Goal: Obtain resource: Download file/media

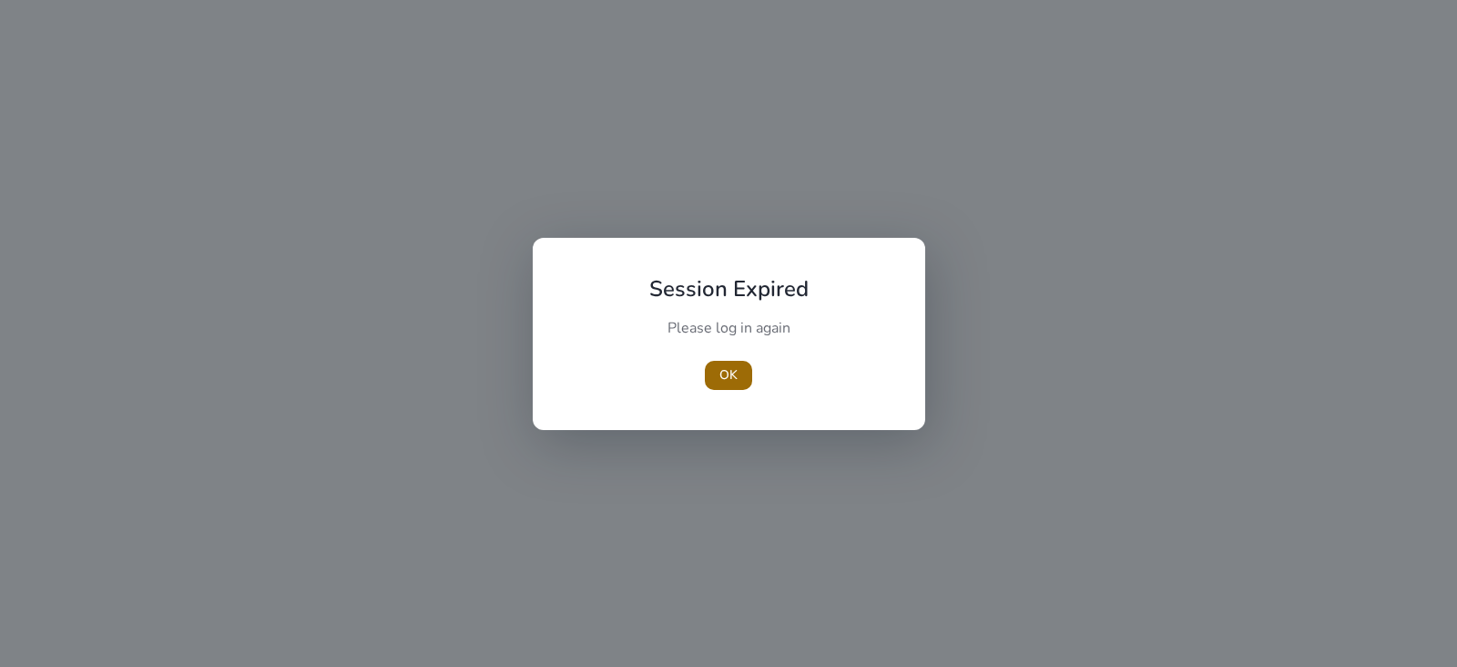
click at [715, 379] on span "button" at bounding box center [728, 375] width 47 height 44
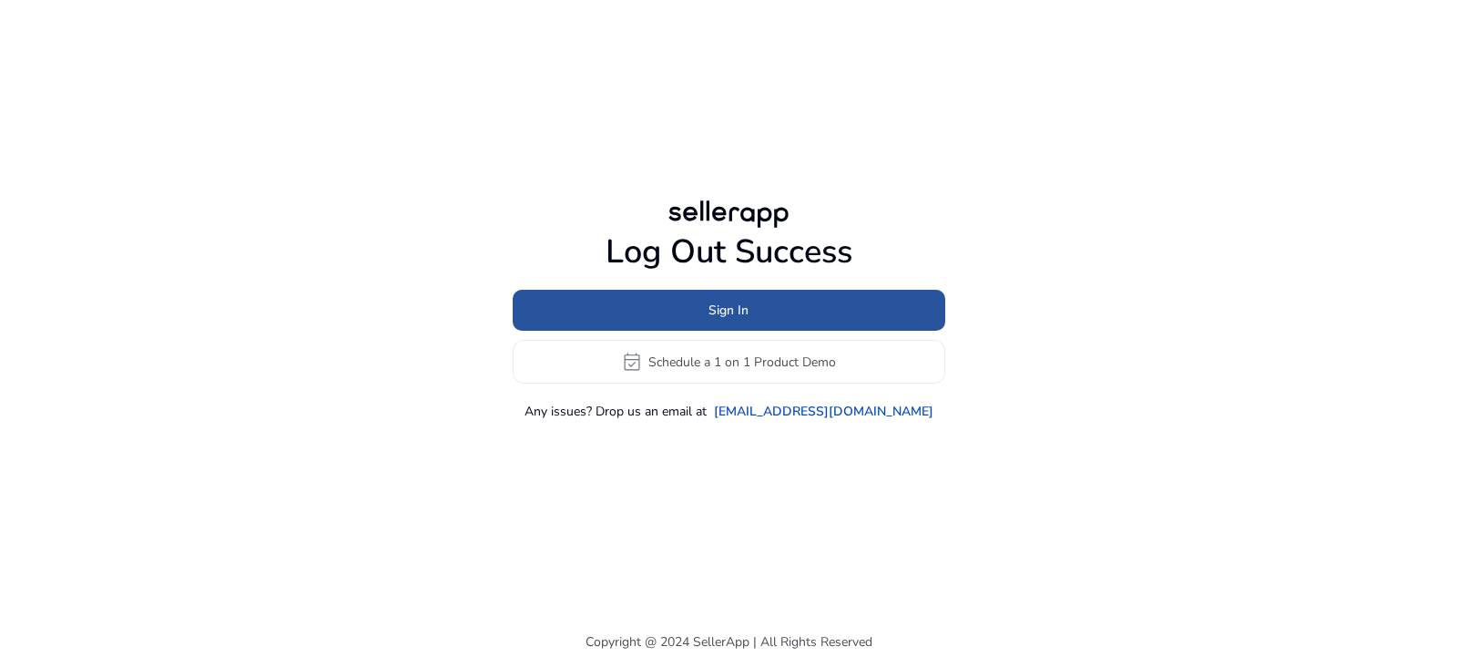
click at [787, 295] on span at bounding box center [729, 311] width 433 height 44
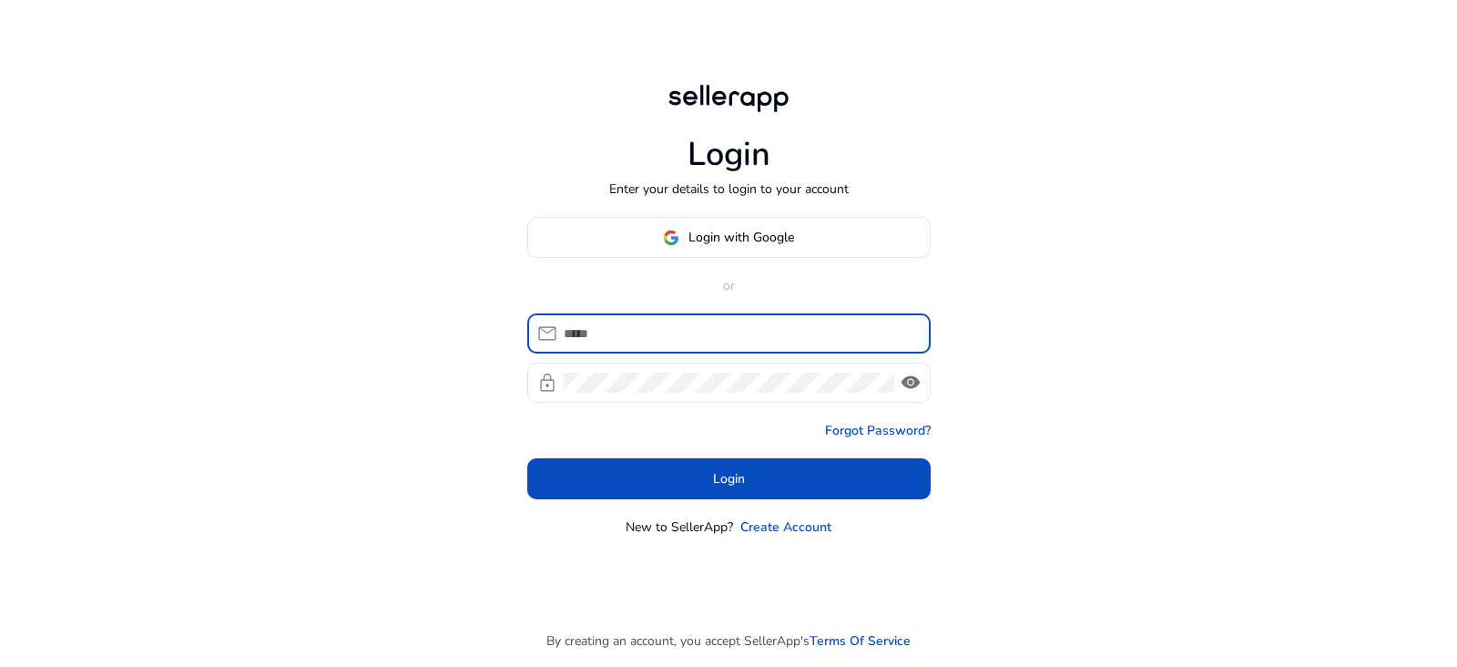
type input "**********"
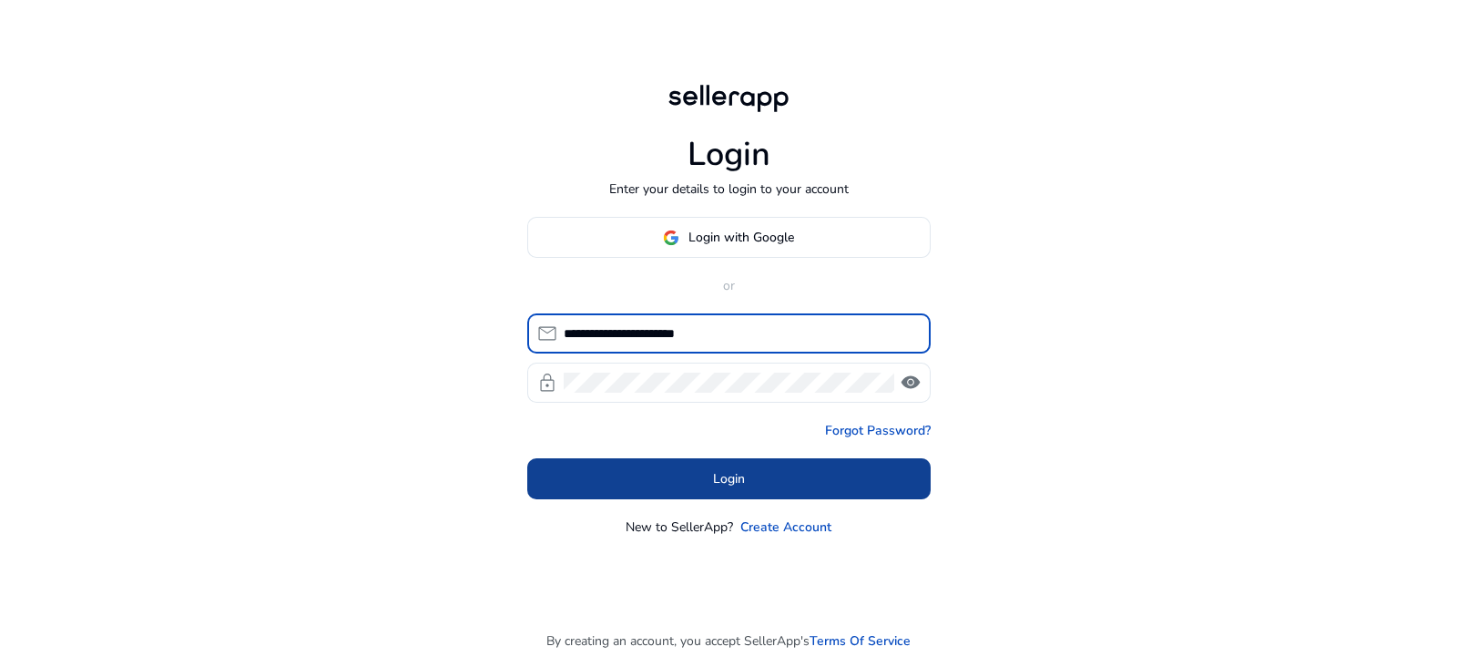
click at [715, 466] on span at bounding box center [729, 479] width 404 height 44
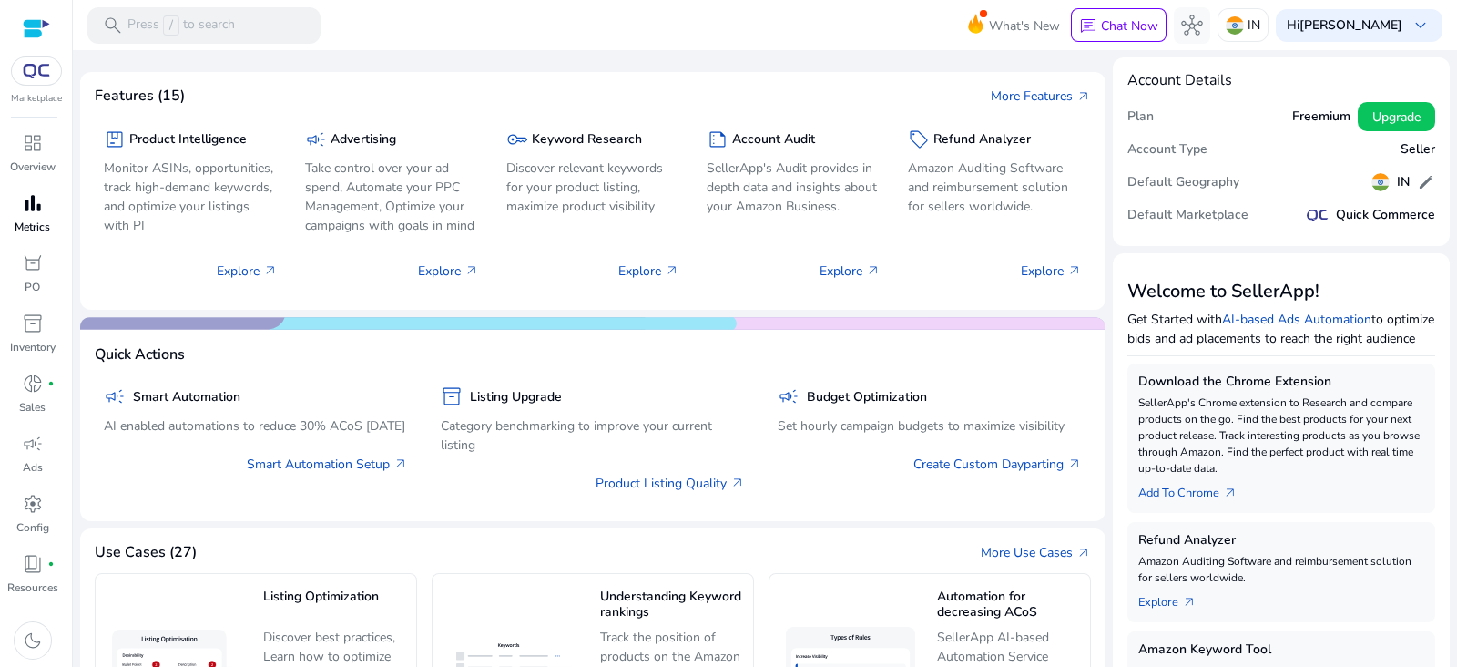
click at [33, 193] on span "bar_chart" at bounding box center [33, 203] width 22 height 22
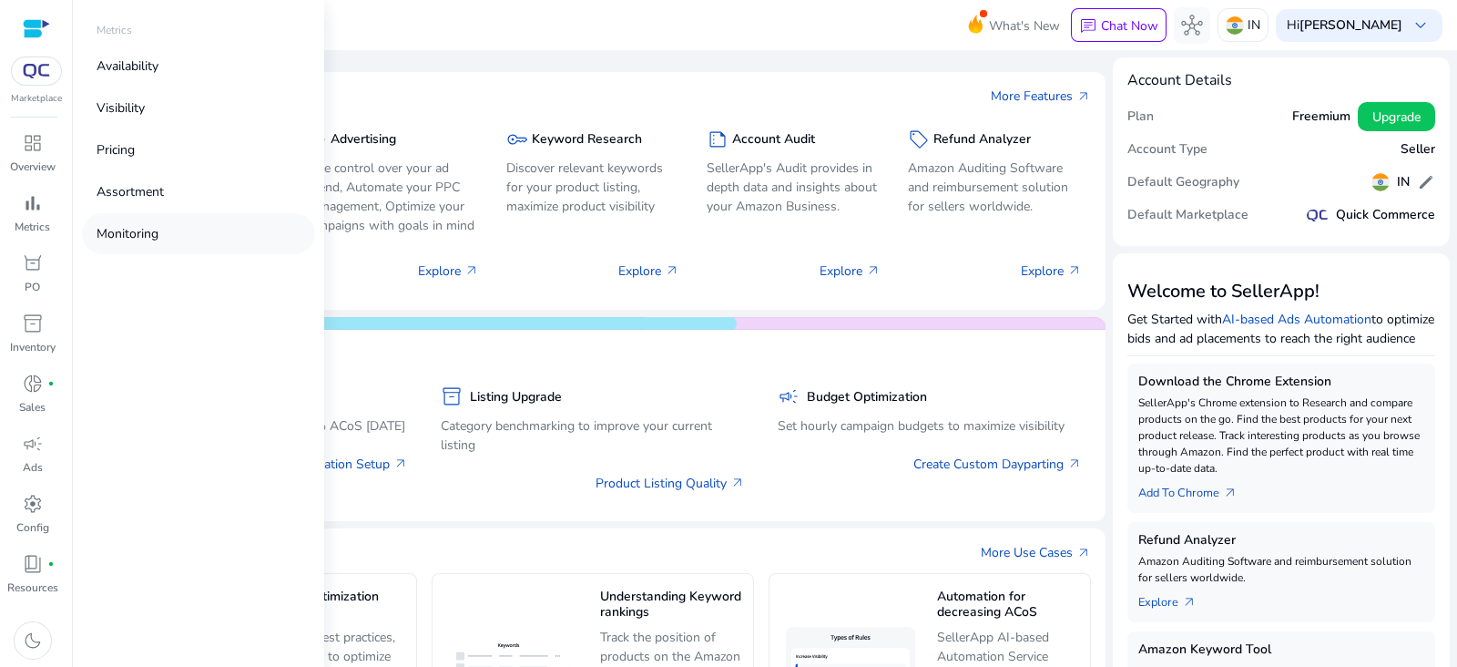
select select "*"
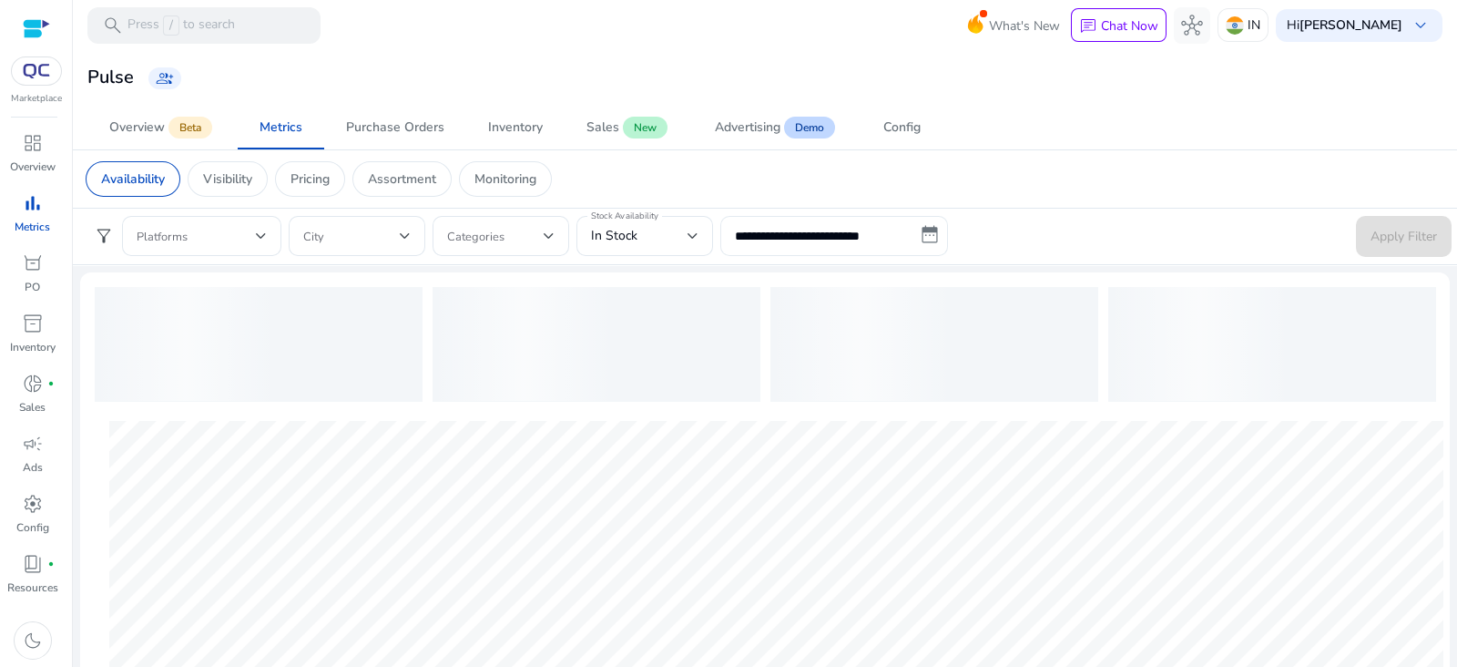
click at [911, 239] on input "**********" at bounding box center [835, 236] width 228 height 40
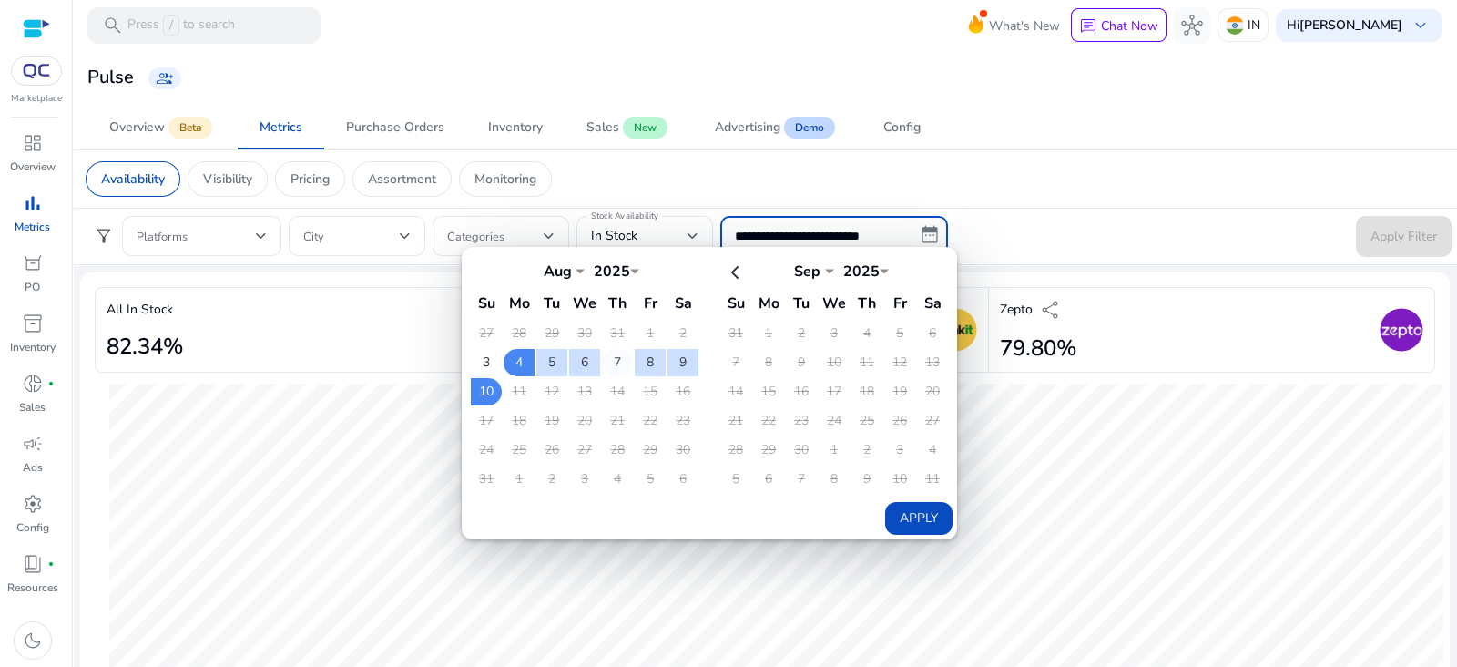
click at [611, 361] on td "7" at bounding box center [617, 362] width 31 height 27
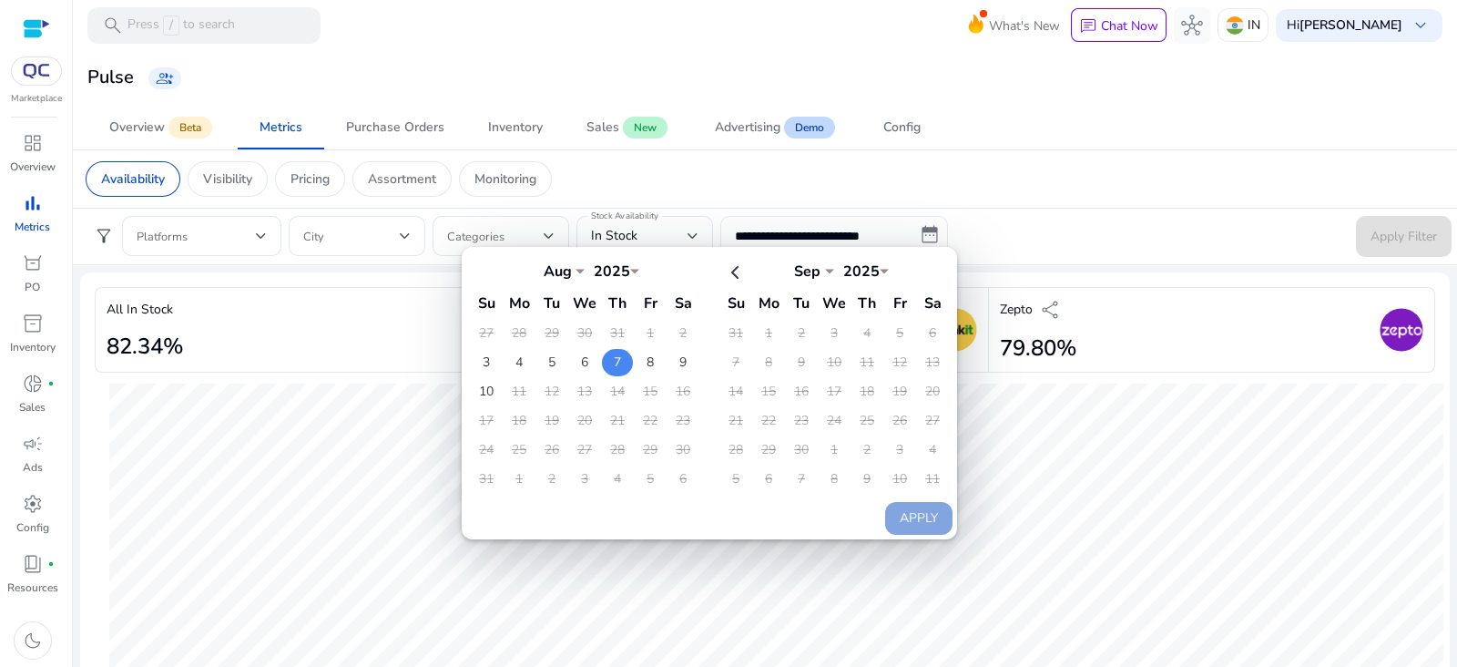
click at [615, 362] on td "7" at bounding box center [617, 362] width 31 height 27
click at [928, 518] on button "Apply" at bounding box center [918, 518] width 67 height 33
type input "**********"
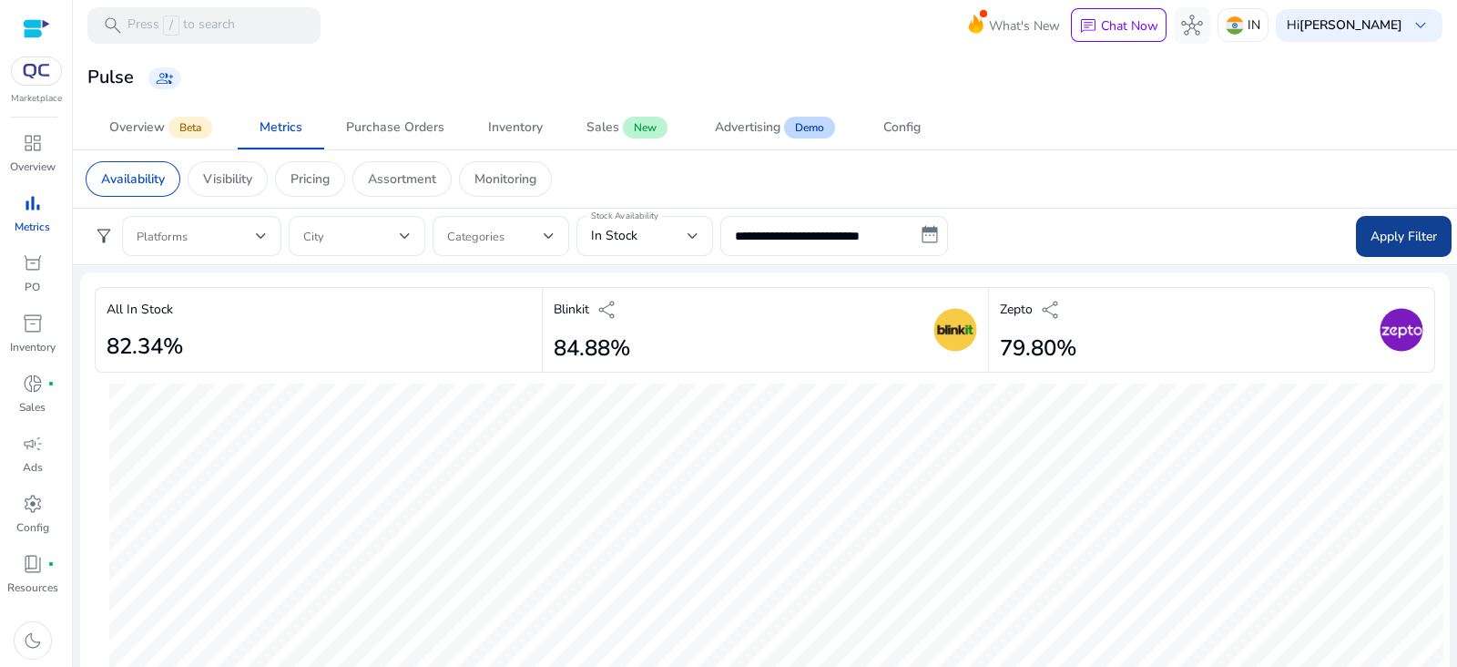
click at [1391, 231] on span "Apply Filter" at bounding box center [1404, 236] width 66 height 19
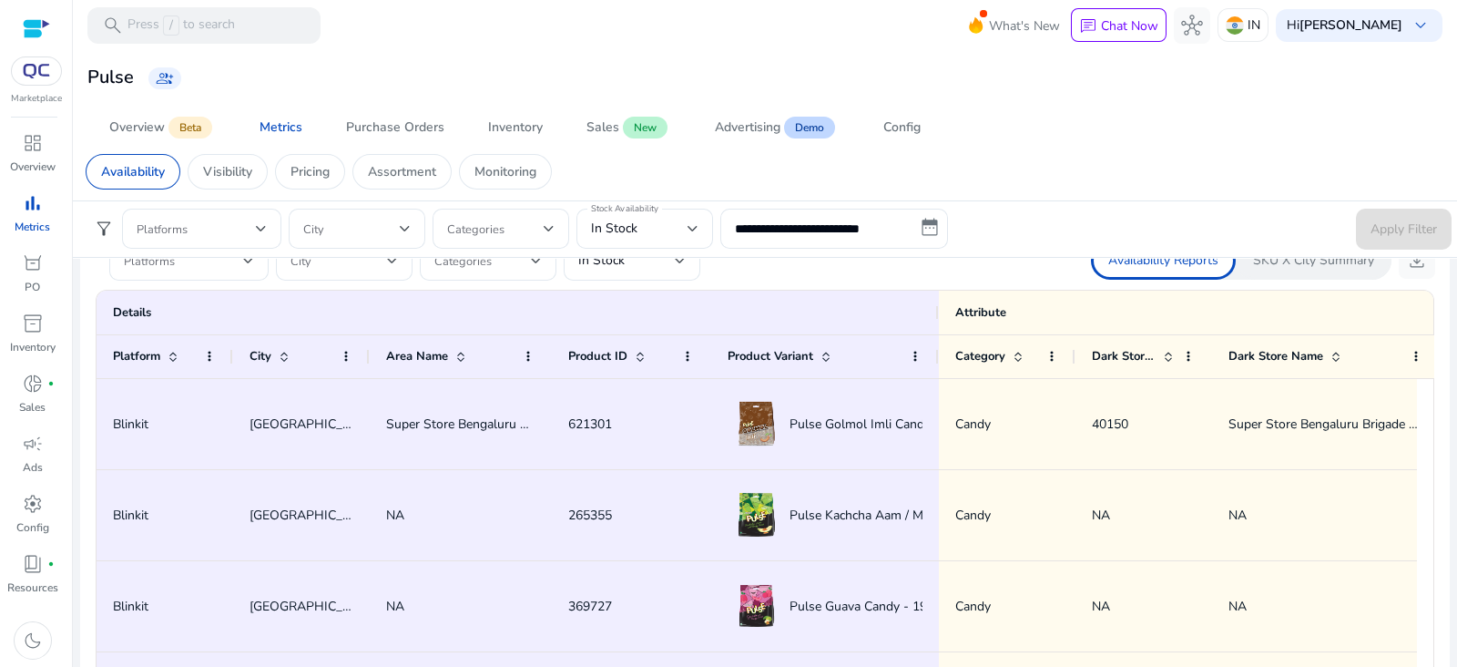
scroll to position [1025, 0]
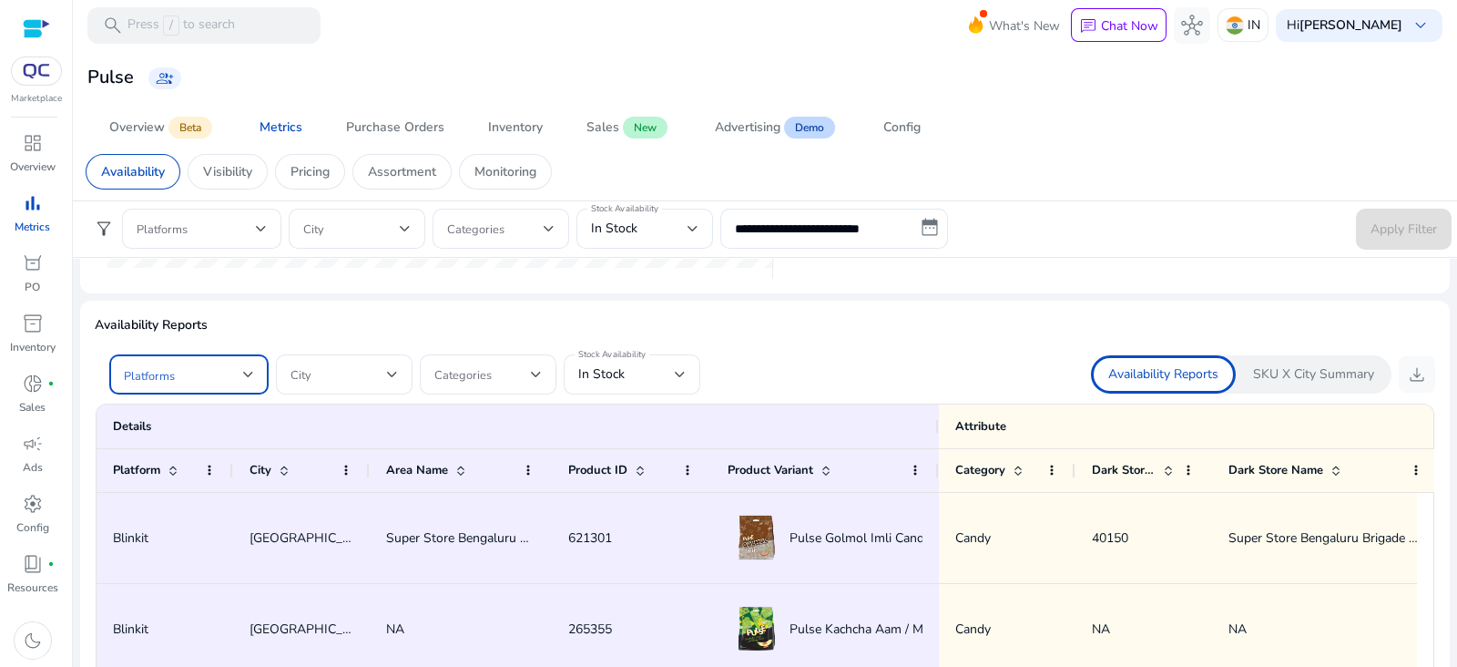
click at [178, 379] on span at bounding box center [183, 374] width 119 height 20
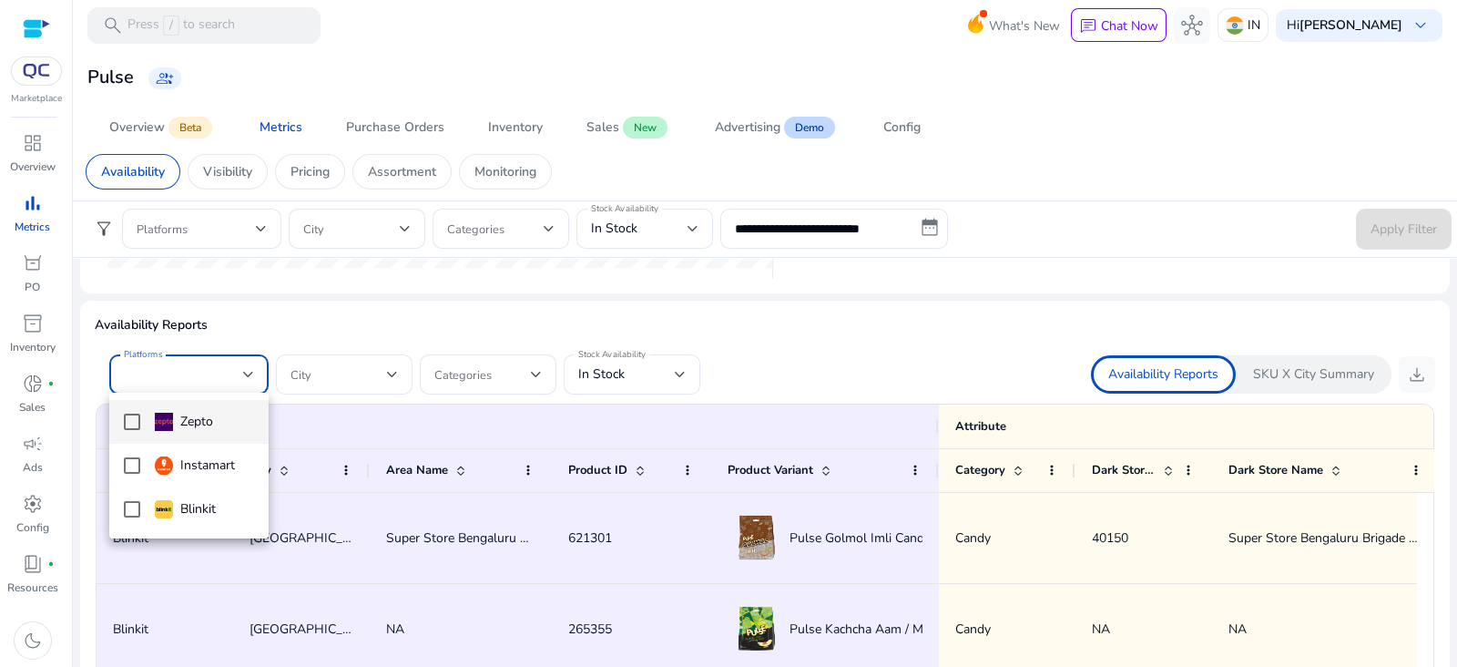
click at [630, 373] on div at bounding box center [728, 333] width 1457 height 667
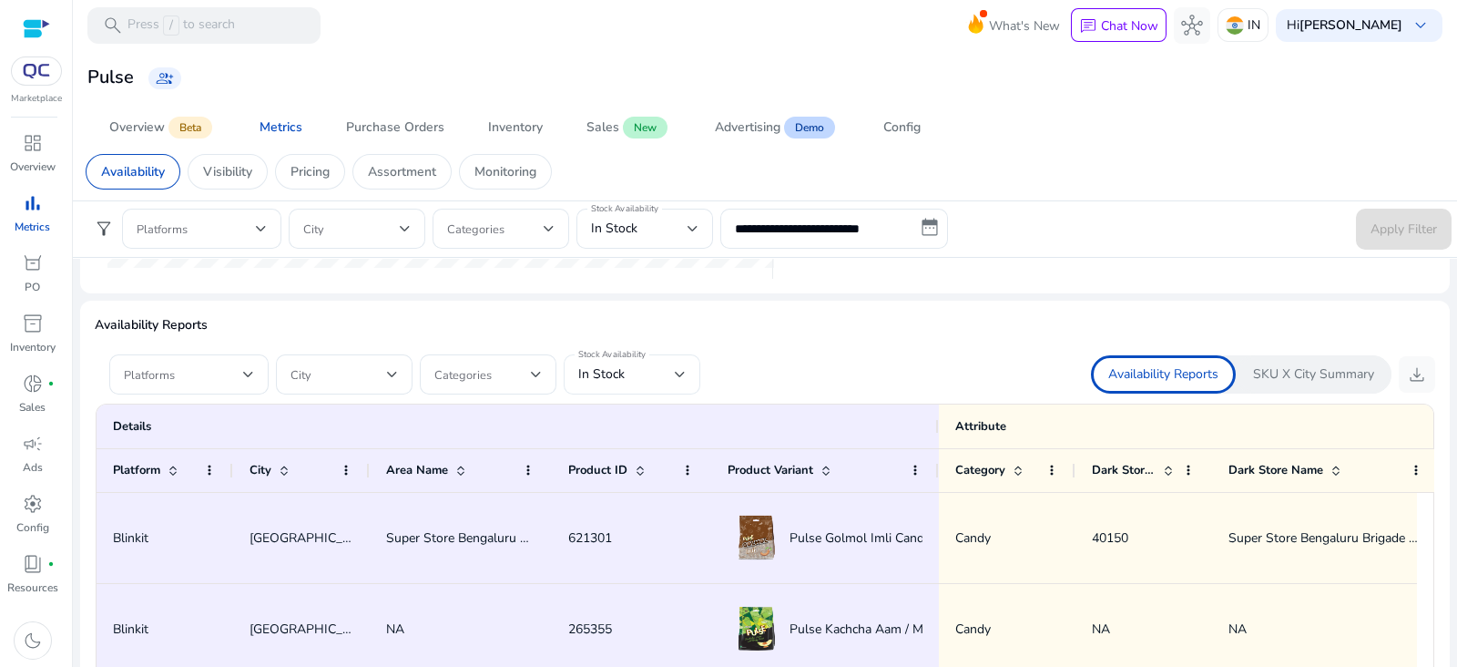
click at [641, 379] on div "In Stock" at bounding box center [626, 374] width 97 height 20
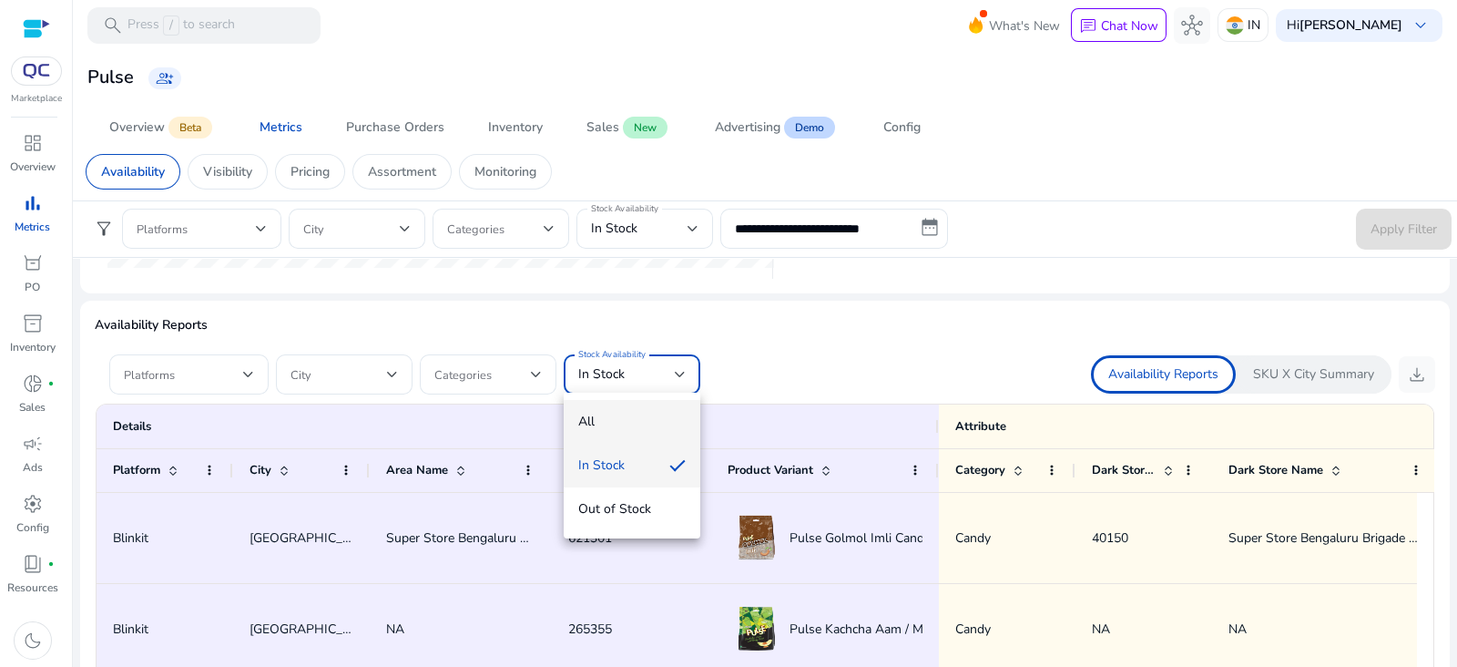
drag, startPoint x: 610, startPoint y: 410, endPoint x: 597, endPoint y: 414, distance: 14.4
click at [610, 410] on mat-option "All" at bounding box center [632, 422] width 137 height 44
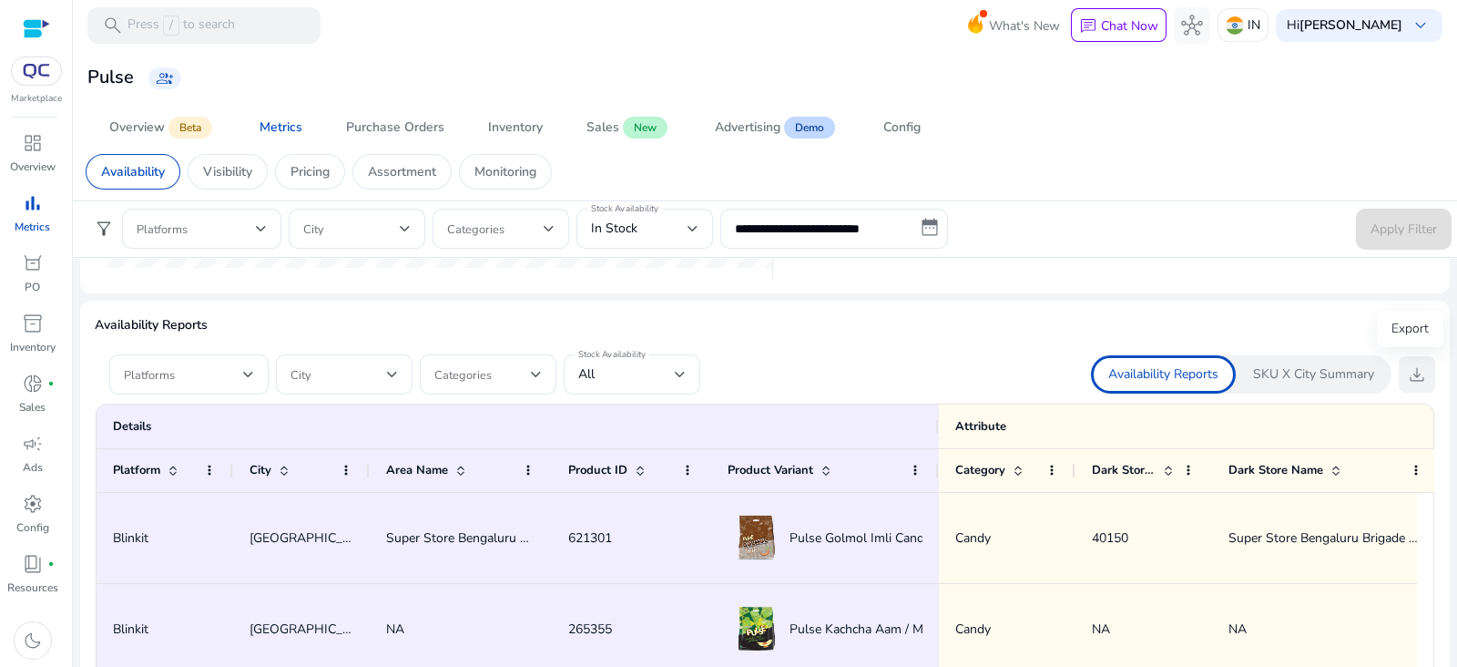
click at [1415, 373] on span "download" at bounding box center [1417, 374] width 22 height 22
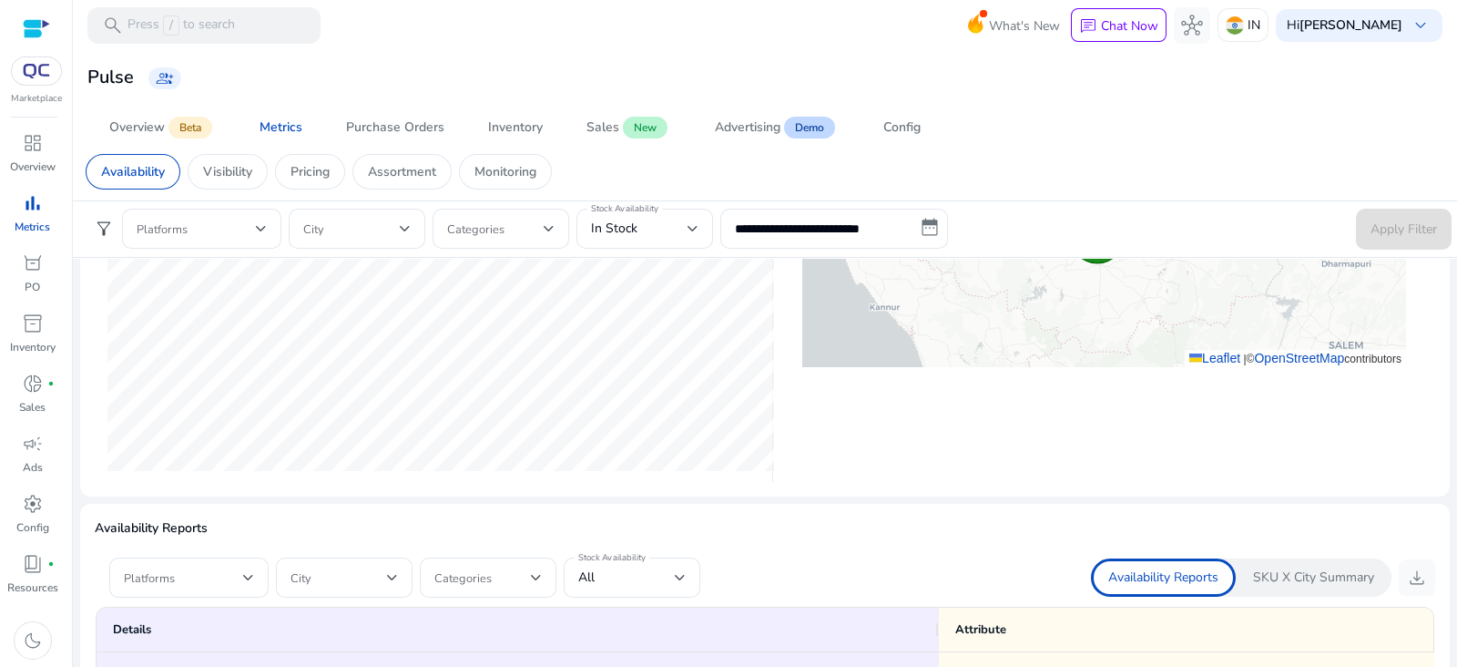
scroll to position [796, 0]
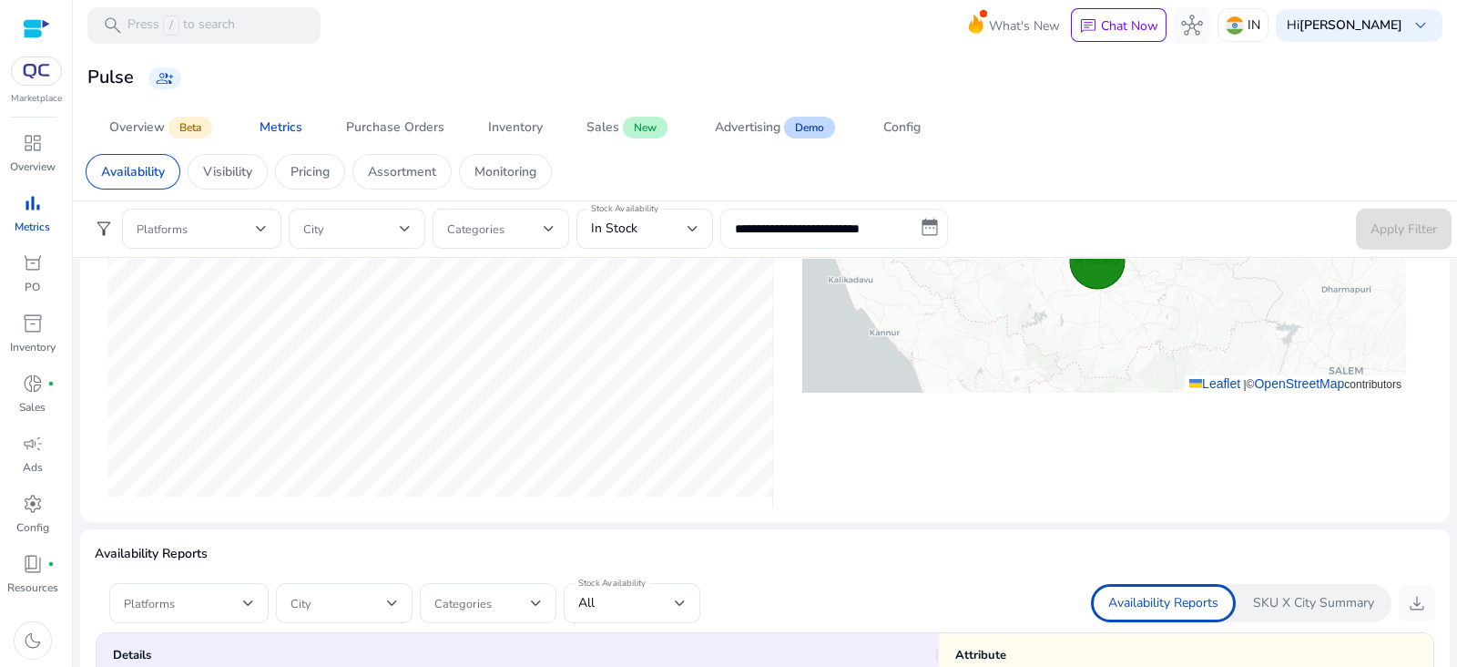
click at [859, 219] on input "**********" at bounding box center [835, 229] width 228 height 40
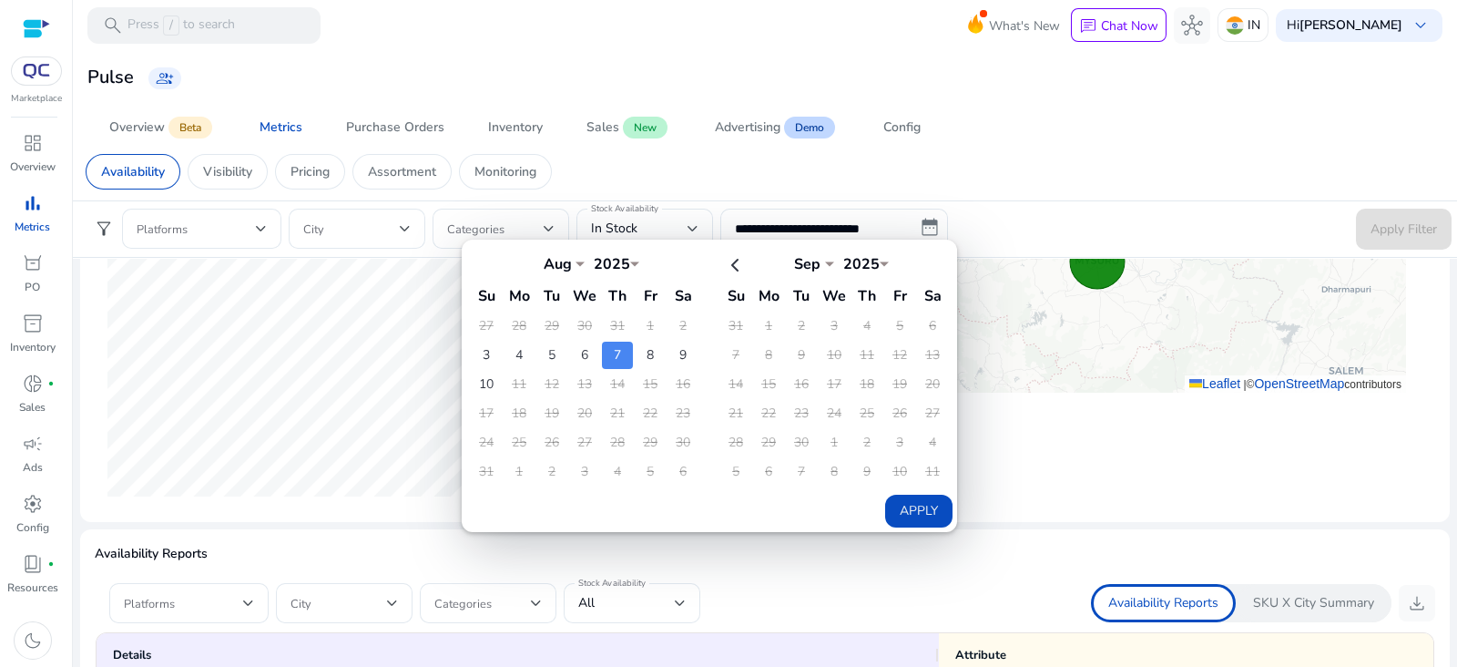
click at [1036, 557] on p "Availability Reports" at bounding box center [765, 553] width 1341 height 19
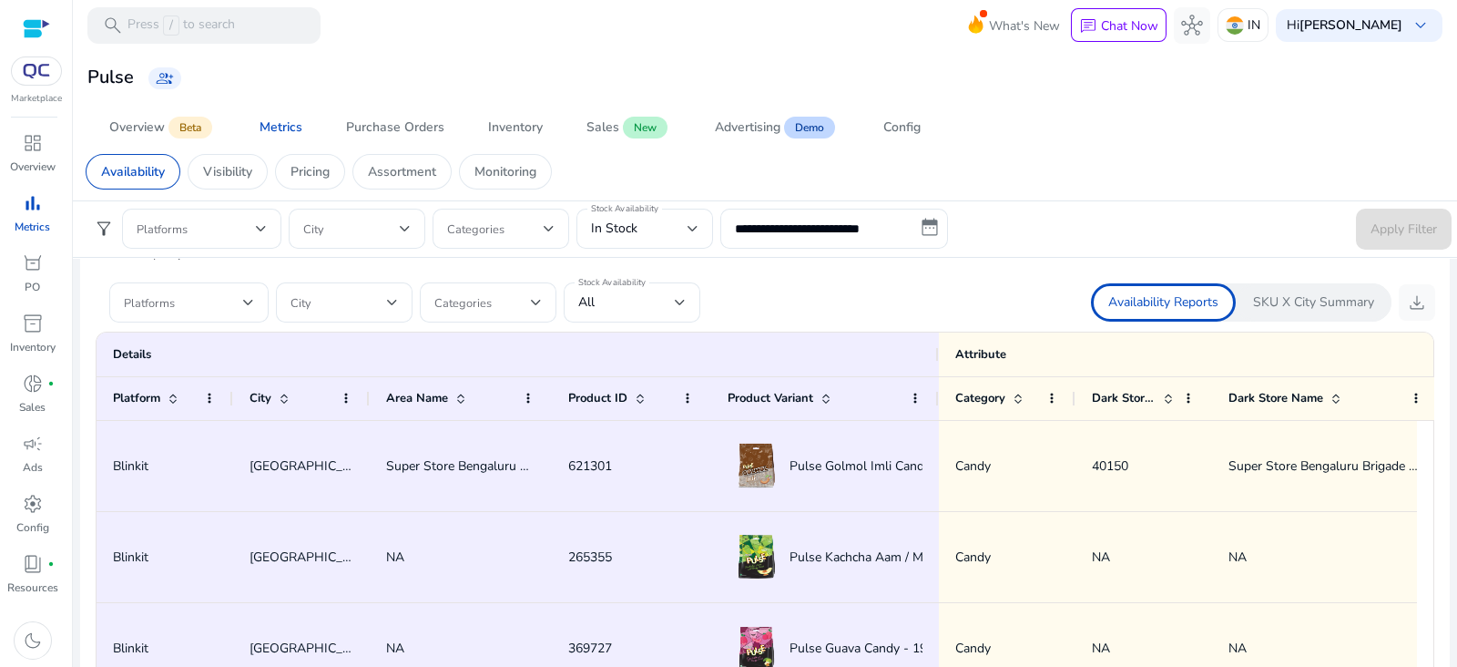
scroll to position [1139, 0]
